Goal: Use online tool/utility

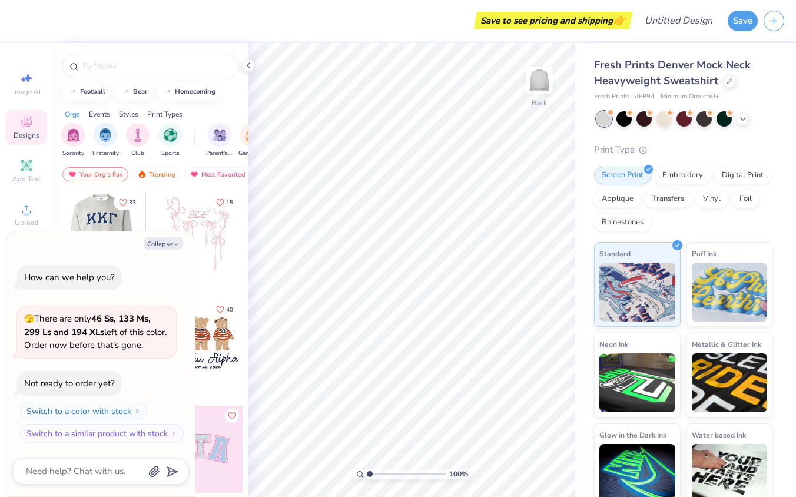
click at [112, 220] on div at bounding box center [102, 234] width 261 height 87
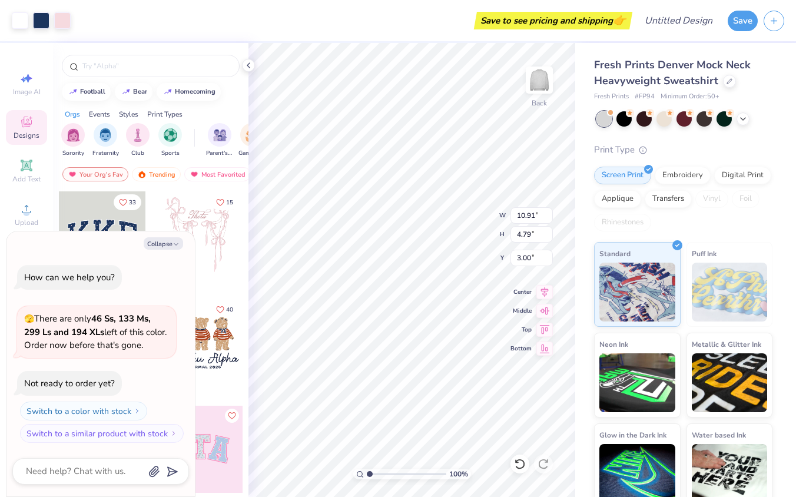
type textarea "x"
type input "12.29"
type input "5.39"
type input "2.39"
type textarea "x"
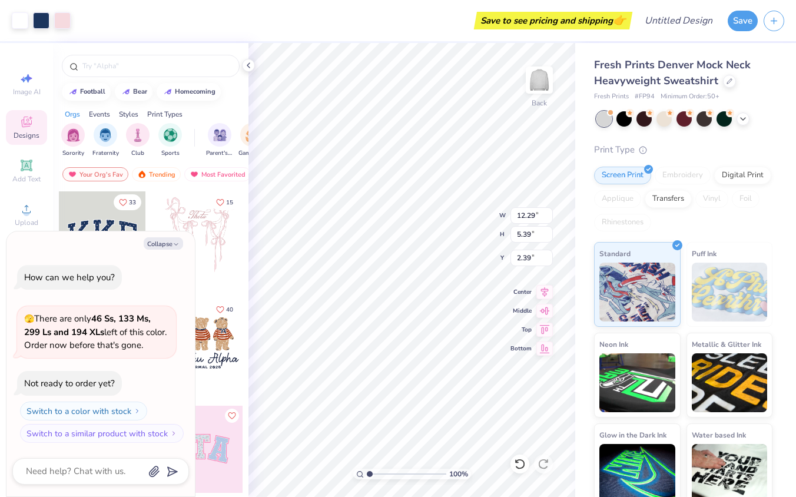
type input "13.90"
type input "6.10"
type textarea "x"
type input "1.53"
click at [169, 239] on button "Collapse" at bounding box center [163, 243] width 39 height 12
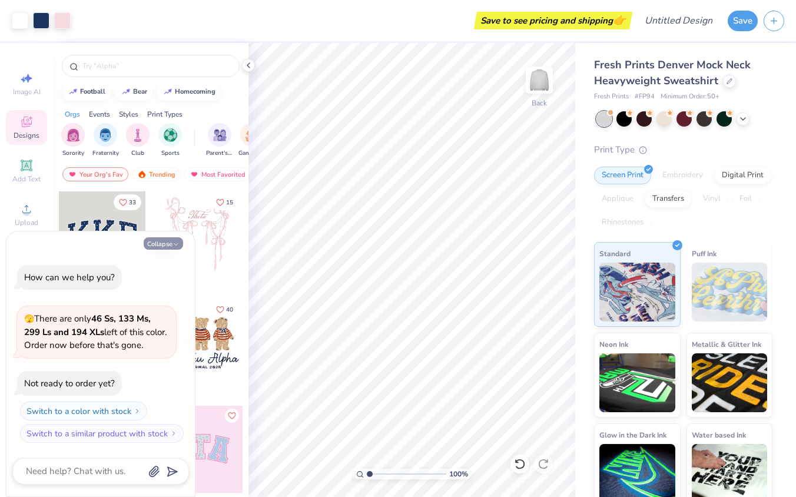
type textarea "x"
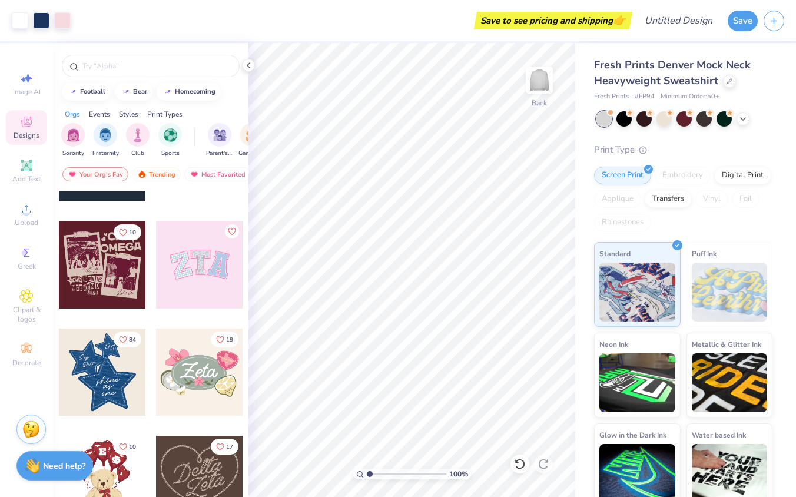
scroll to position [234, 0]
